Goal: Find specific page/section

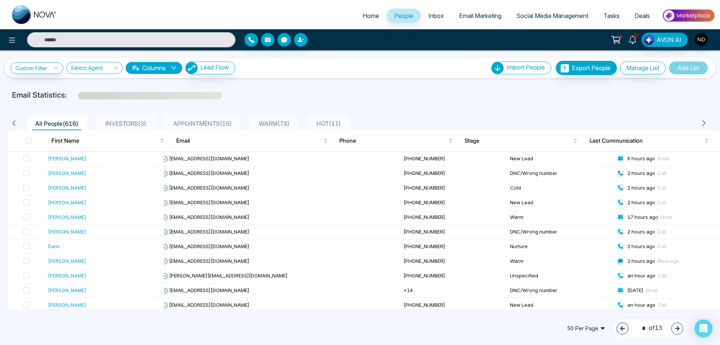
click at [633, 40] on icon at bounding box center [633, 40] width 8 height 8
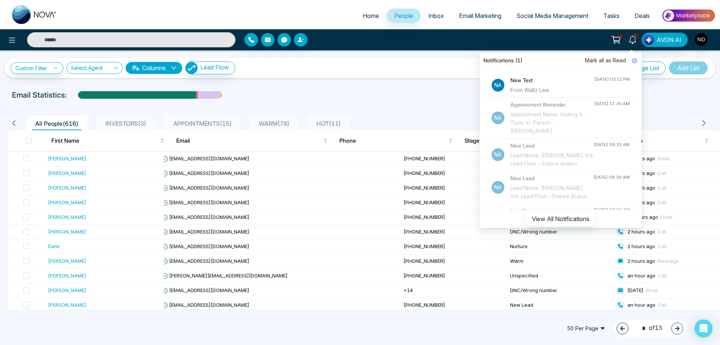
click at [539, 83] on h4 "New Text" at bounding box center [553, 80] width 84 height 8
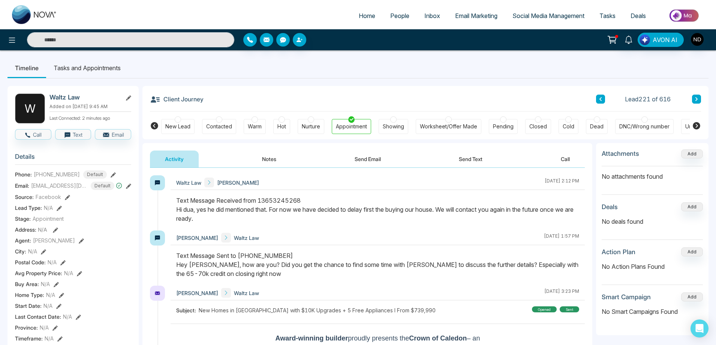
click at [332, 223] on div "Text Message Received from 13653245268 Hi dua, yes he did mentioned that. For n…" at bounding box center [377, 209] width 403 height 27
